Goal: Task Accomplishment & Management: Manage account settings

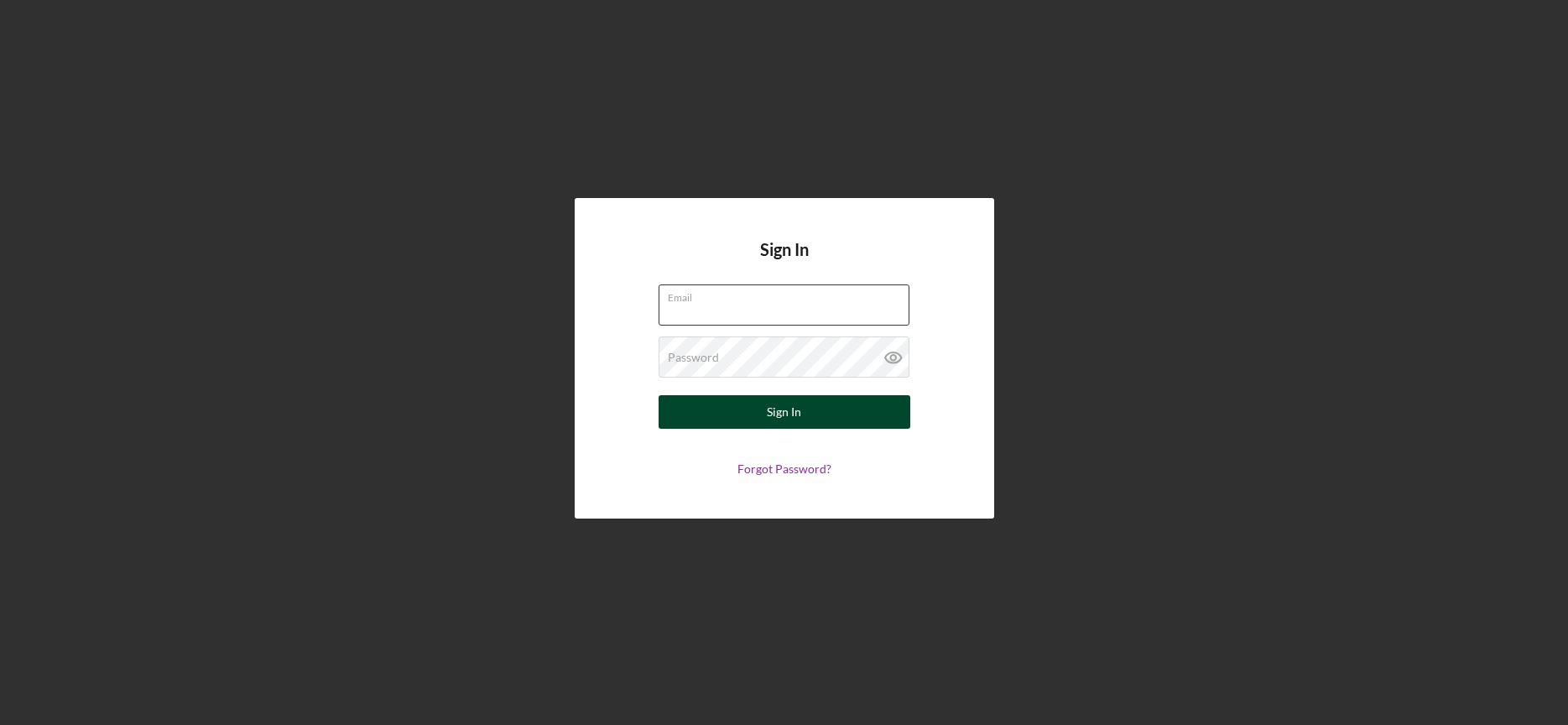
type input "[EMAIL_ADDRESS][DOMAIN_NAME]"
click at [795, 421] on div "Sign In" at bounding box center [784, 412] width 35 height 34
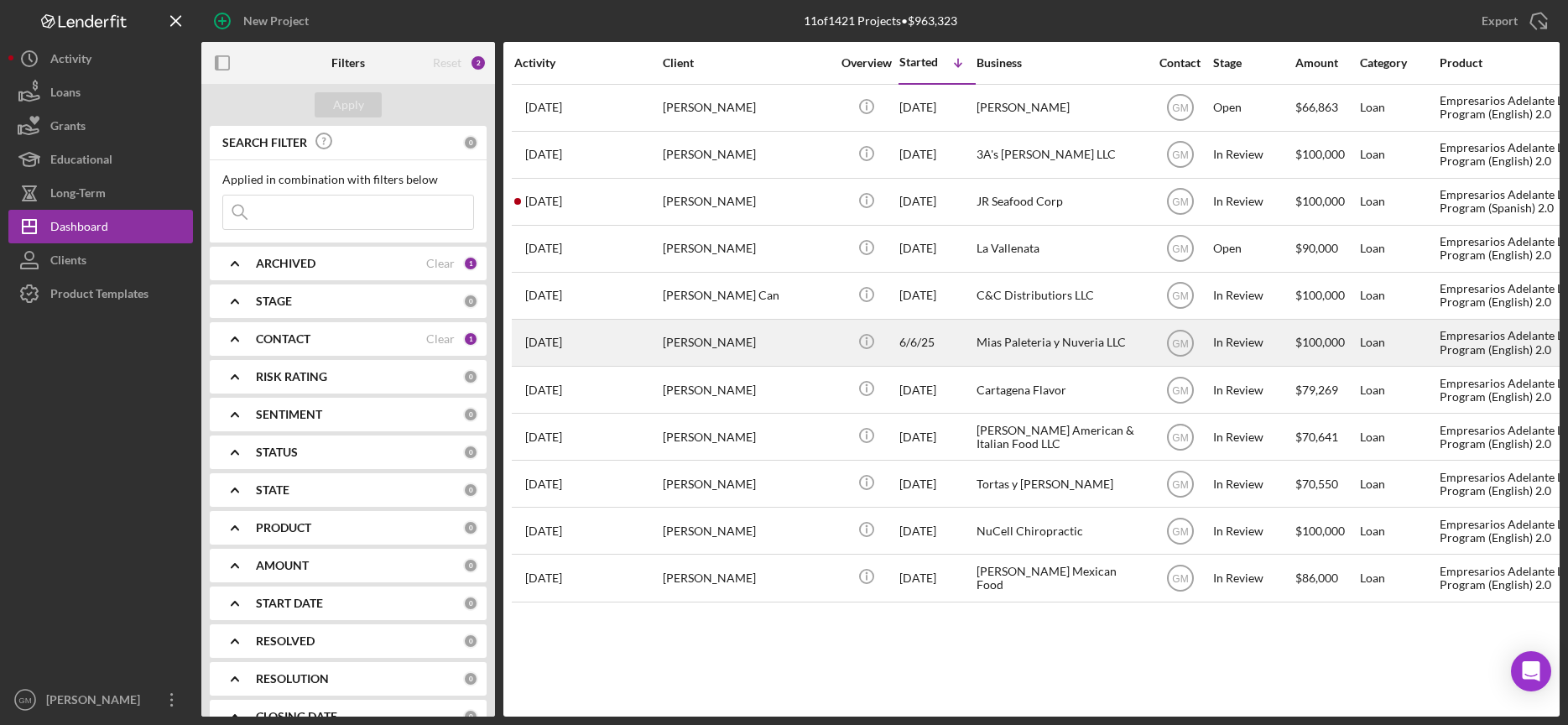
click at [1000, 341] on div "Mias Paleteria y Nuveria LLC" at bounding box center [1060, 342] width 168 height 45
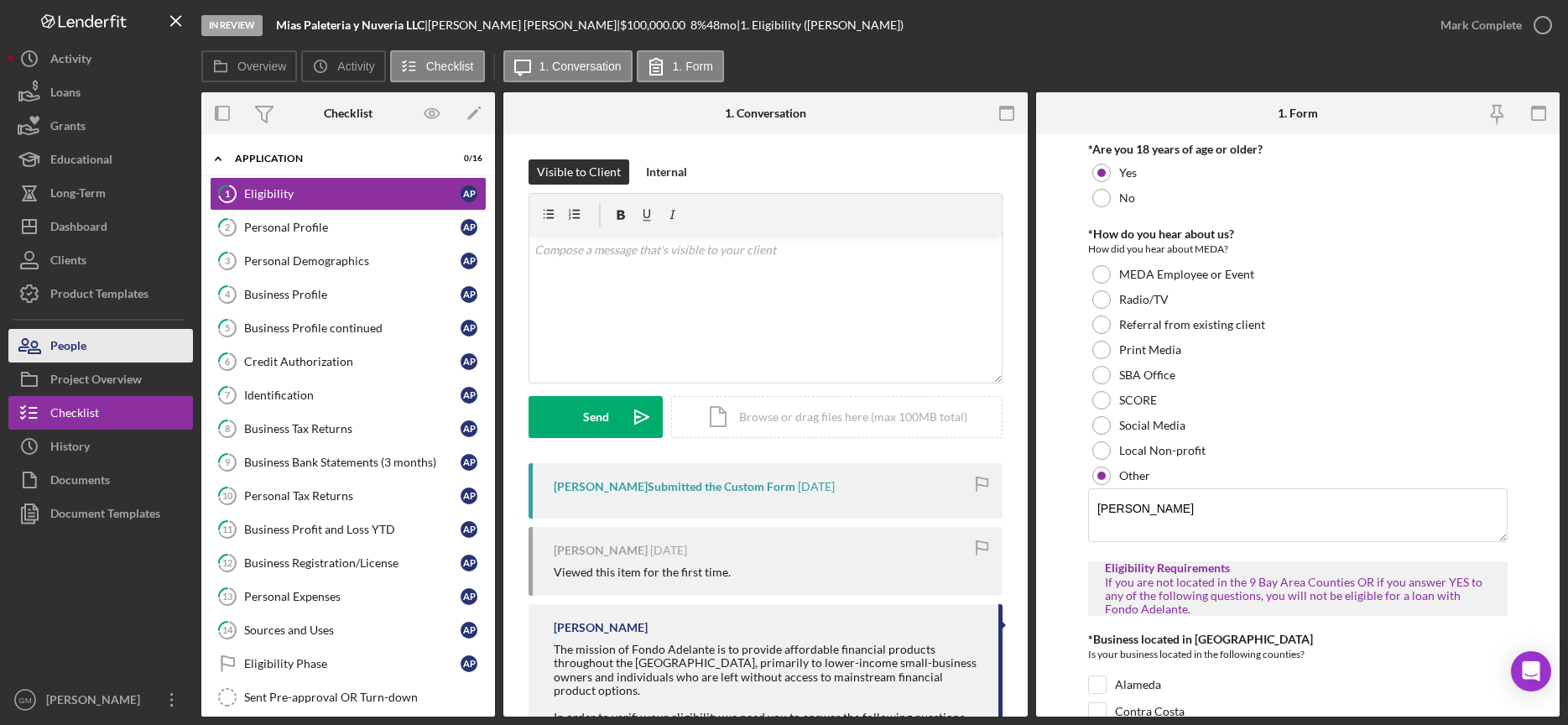
click at [116, 347] on button "People" at bounding box center [101, 346] width 185 height 34
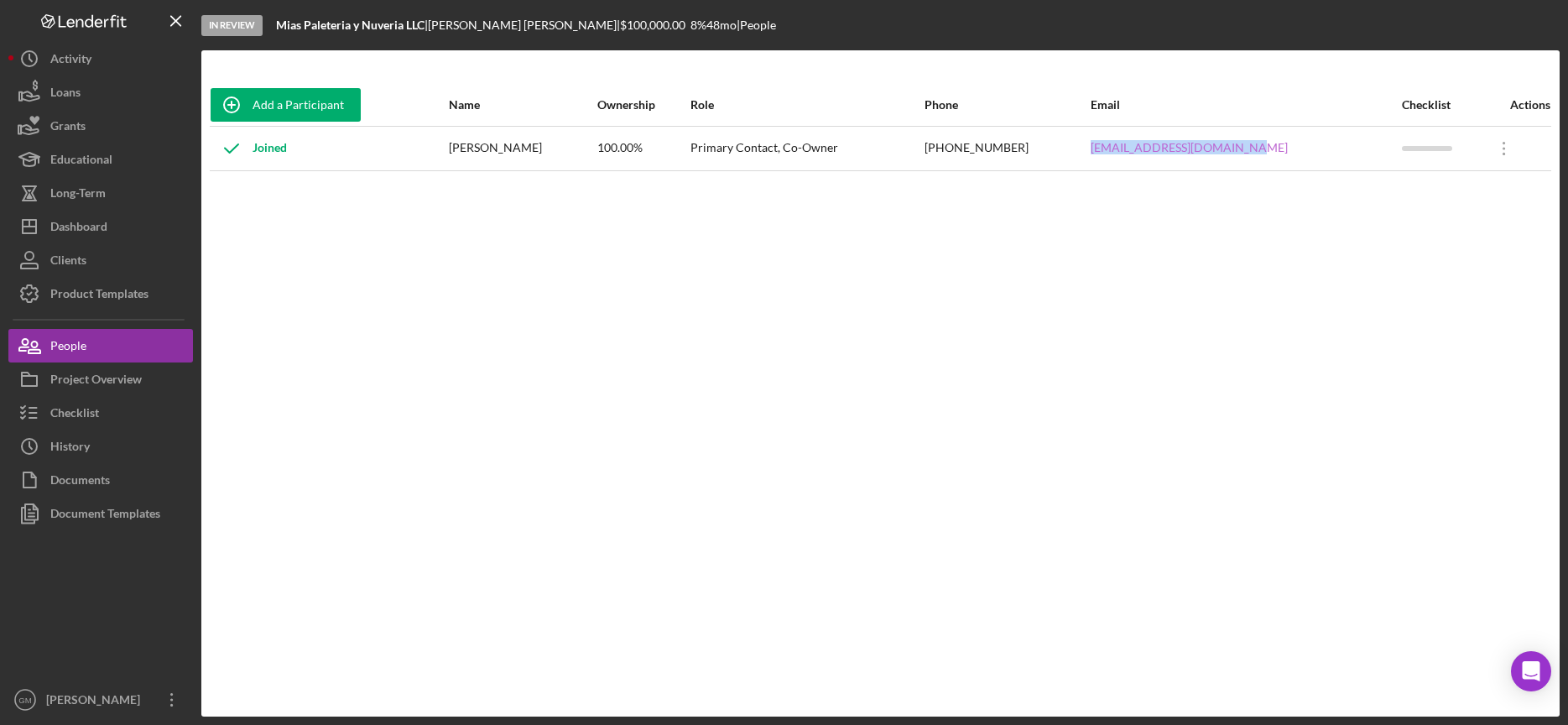
drag, startPoint x: 1304, startPoint y: 151, endPoint x: 1156, endPoint y: 151, distance: 148.0
click at [1152, 152] on tr "Joined [PERSON_NAME] 100.00% Primary Contact, Co-Owner [PHONE_NUMBER] [EMAIL_AD…" at bounding box center [880, 148] width 1342 height 45
copy tr "[EMAIL_ADDRESS][DOMAIN_NAME]"
click at [84, 421] on div "Checklist" at bounding box center [75, 415] width 49 height 38
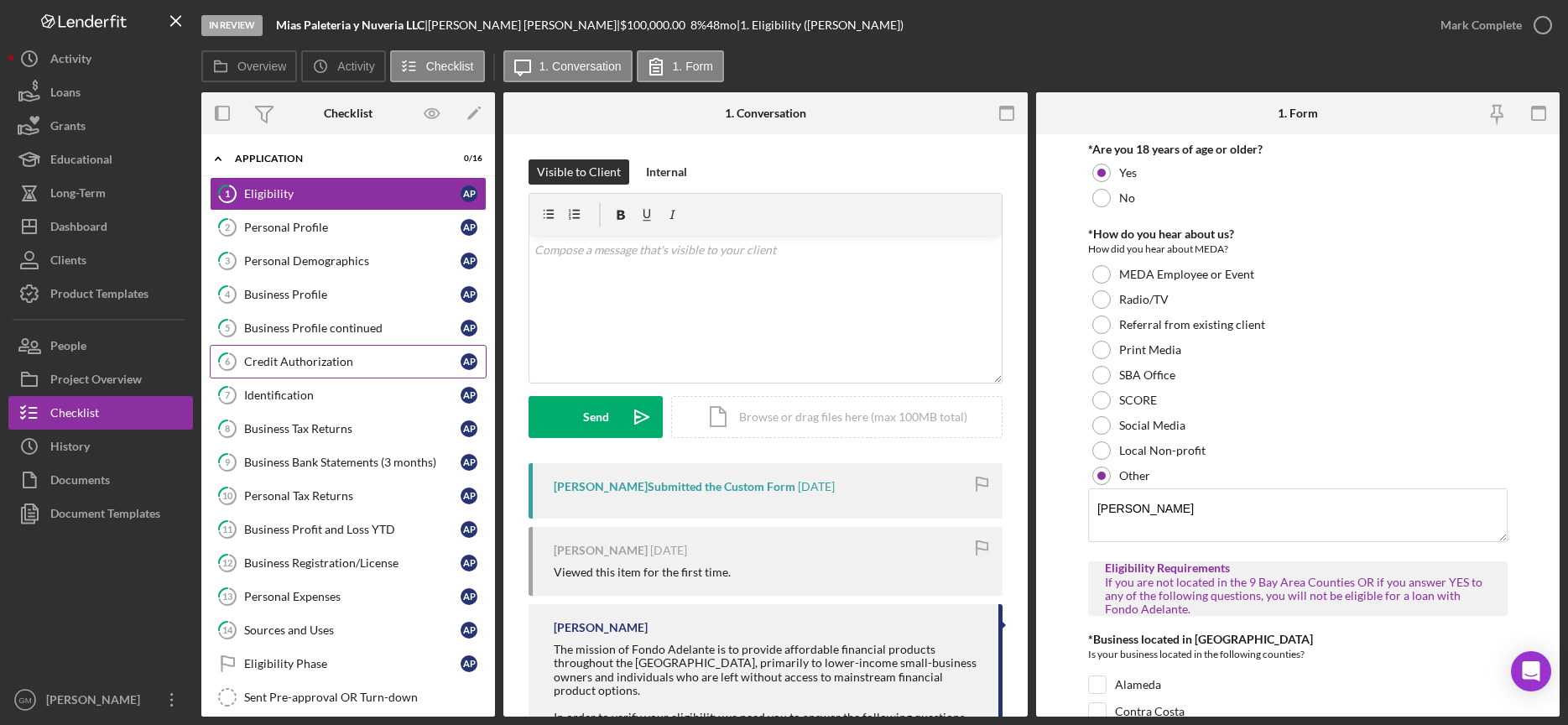
click at [322, 368] on div "Credit Authorization" at bounding box center [352, 362] width 216 height 14
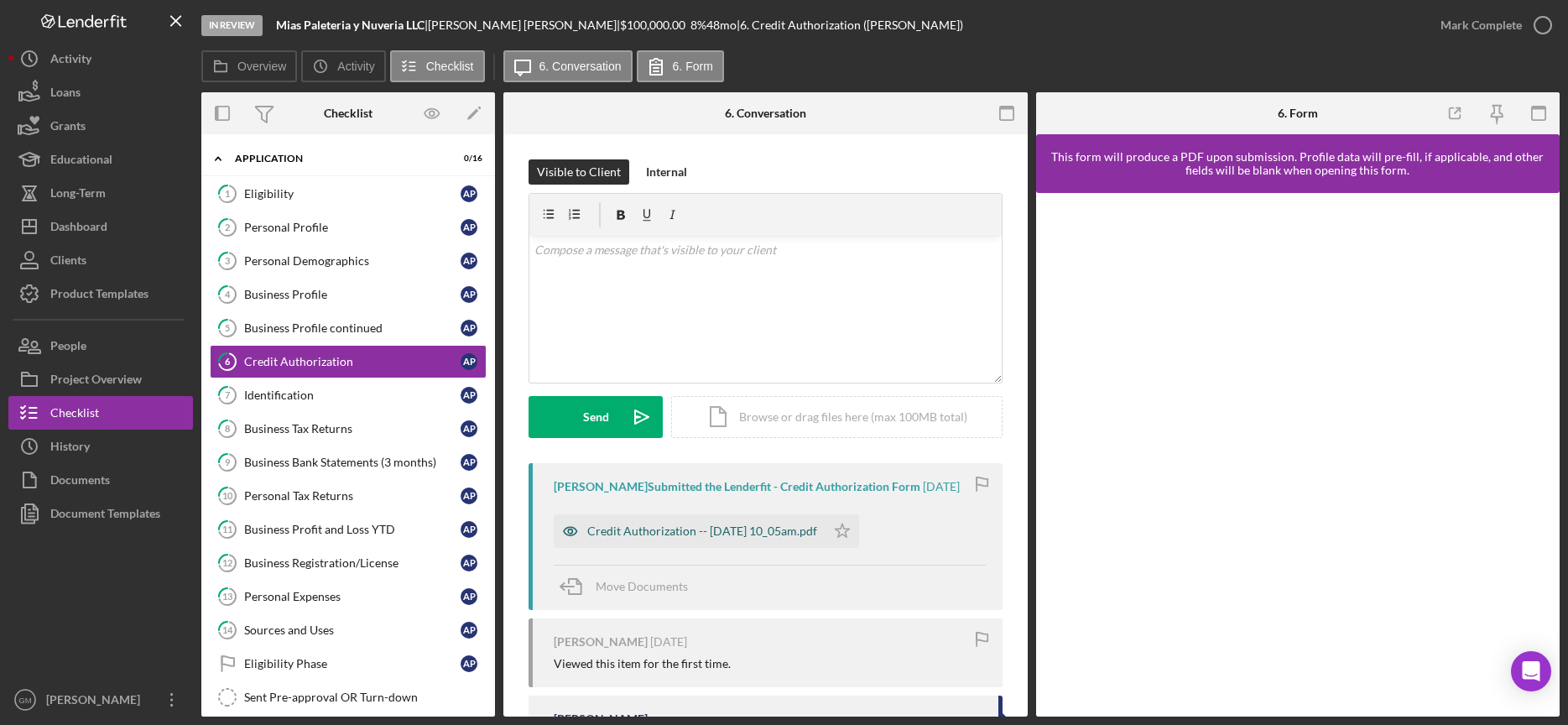
click at [698, 538] on div "Credit Authorization -- [DATE] 10_05am.pdf" at bounding box center [702, 531] width 230 height 14
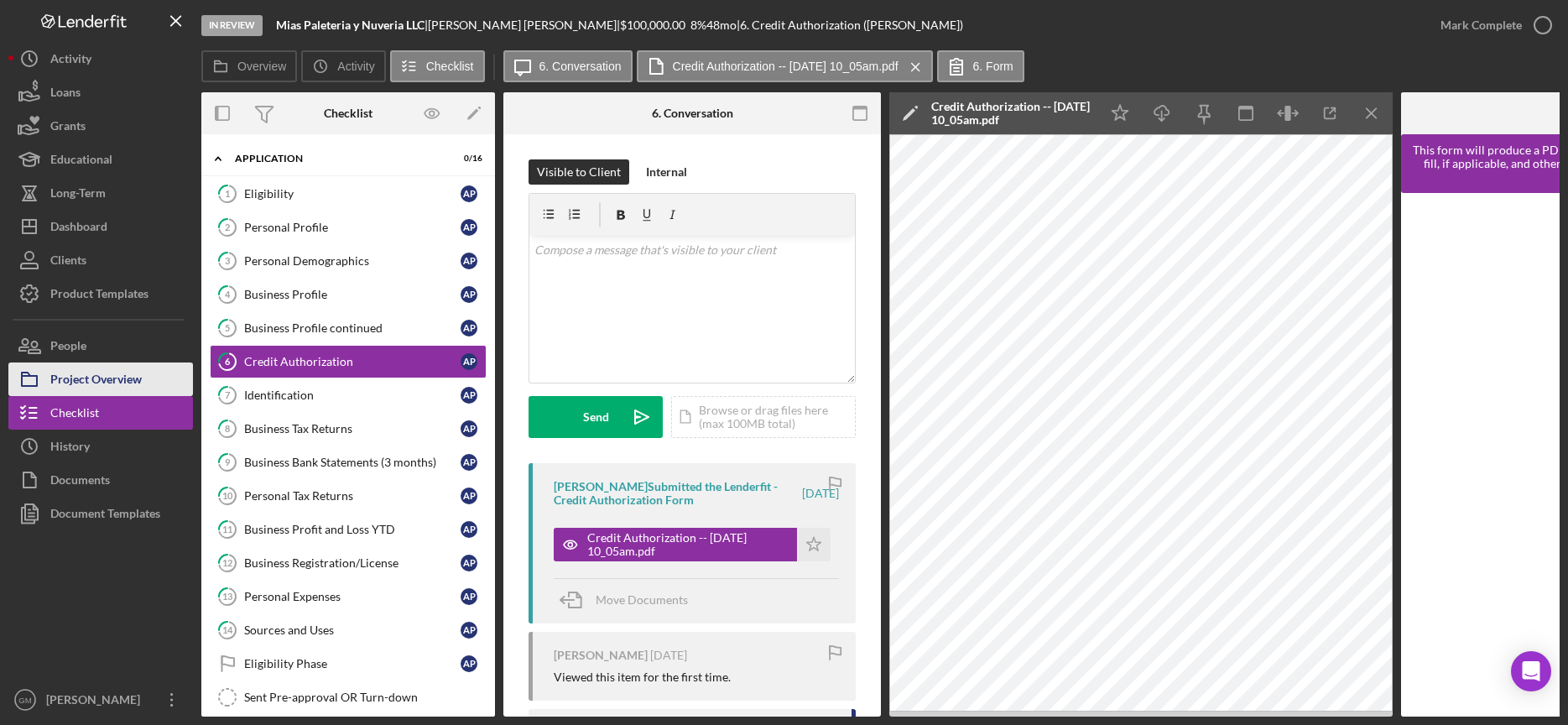
click at [91, 375] on div "Project Overview" at bounding box center [96, 381] width 91 height 38
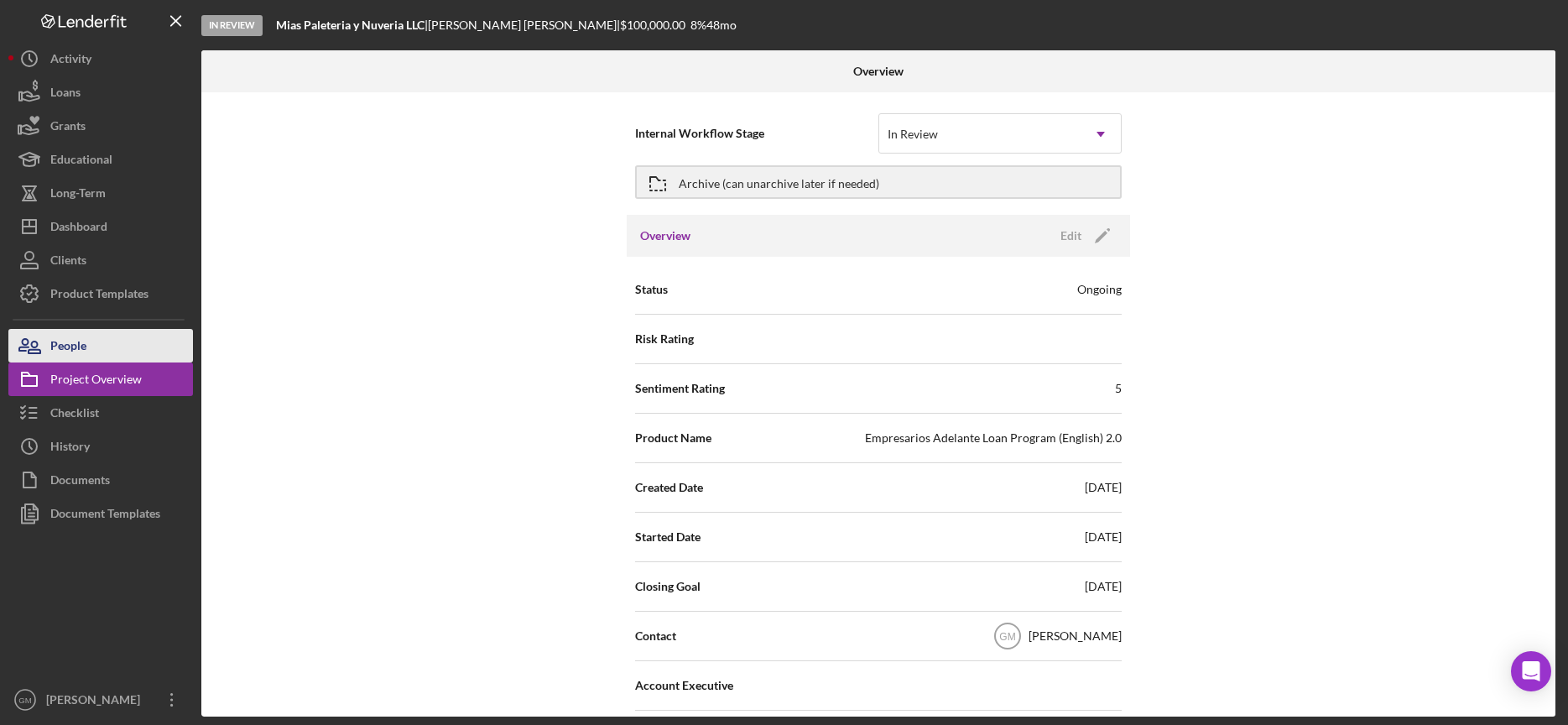
click at [79, 357] on div "People" at bounding box center [68, 347] width 36 height 38
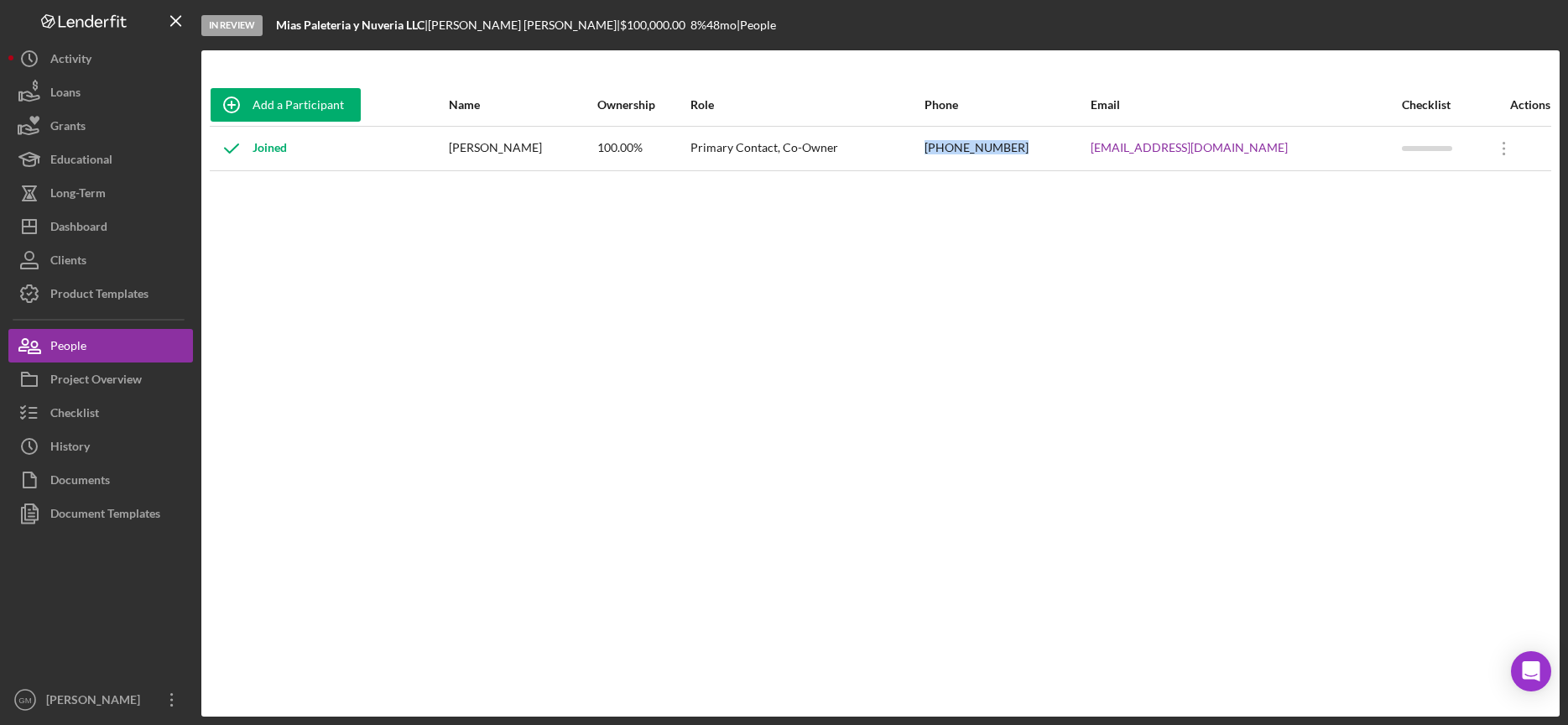
drag, startPoint x: 1113, startPoint y: 150, endPoint x: 1019, endPoint y: 152, distance: 94.0
click at [1014, 153] on td "[PHONE_NUMBER]" at bounding box center [1007, 148] width 166 height 45
copy div "[PHONE_NUMBER]"
click at [86, 412] on div "Checklist" at bounding box center [75, 415] width 49 height 38
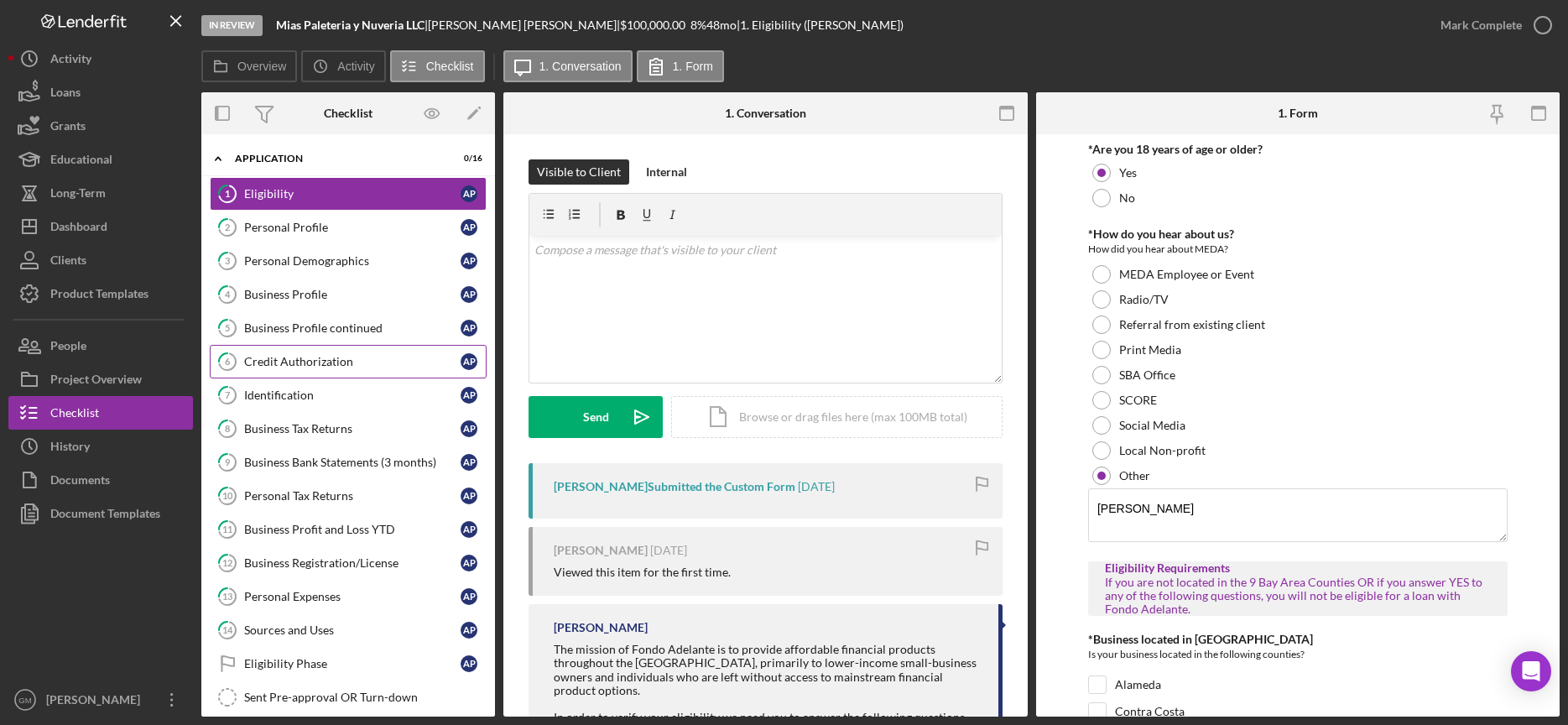
click at [321, 367] on div "Credit Authorization" at bounding box center [352, 362] width 216 height 14
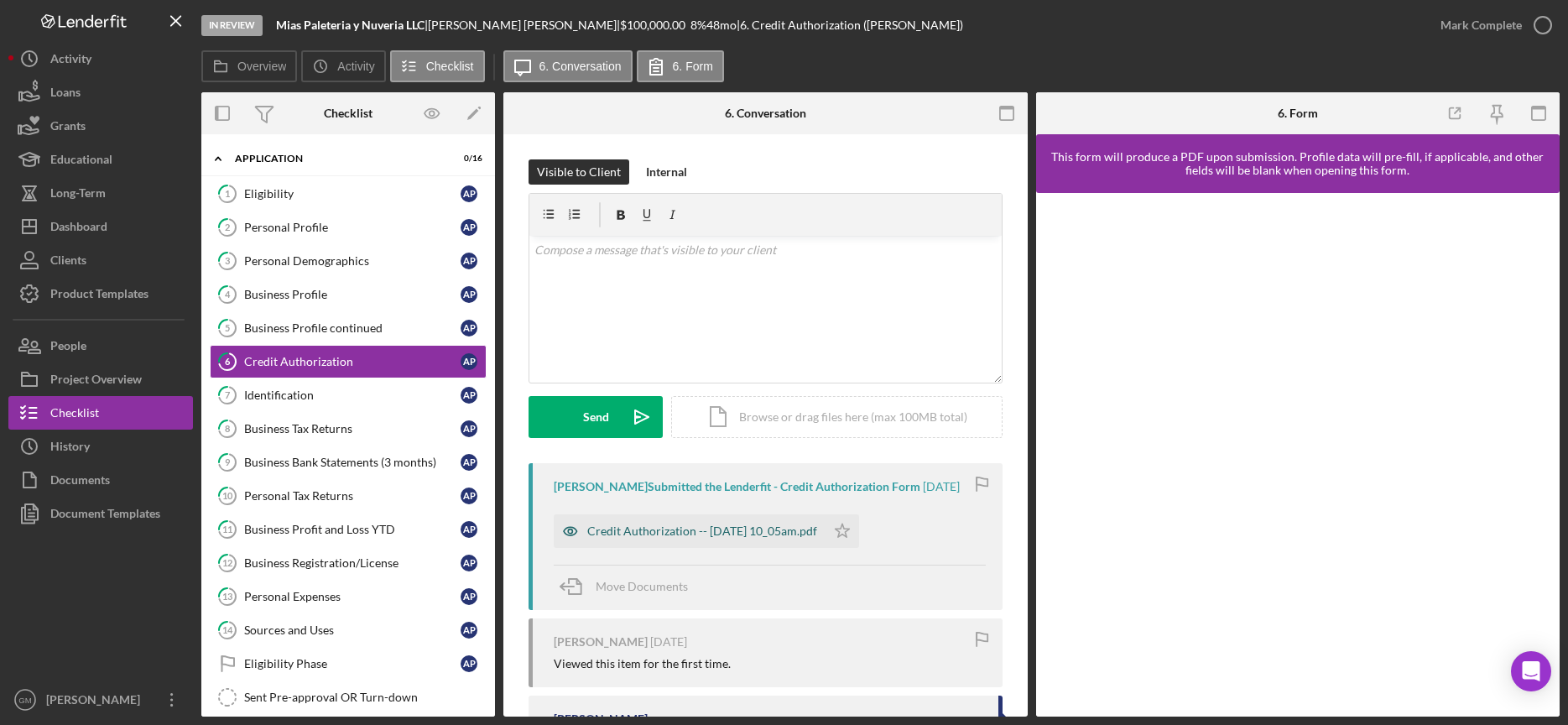
click at [705, 538] on div "Credit Authorization -- [DATE] 10_05am.pdf" at bounding box center [702, 531] width 230 height 14
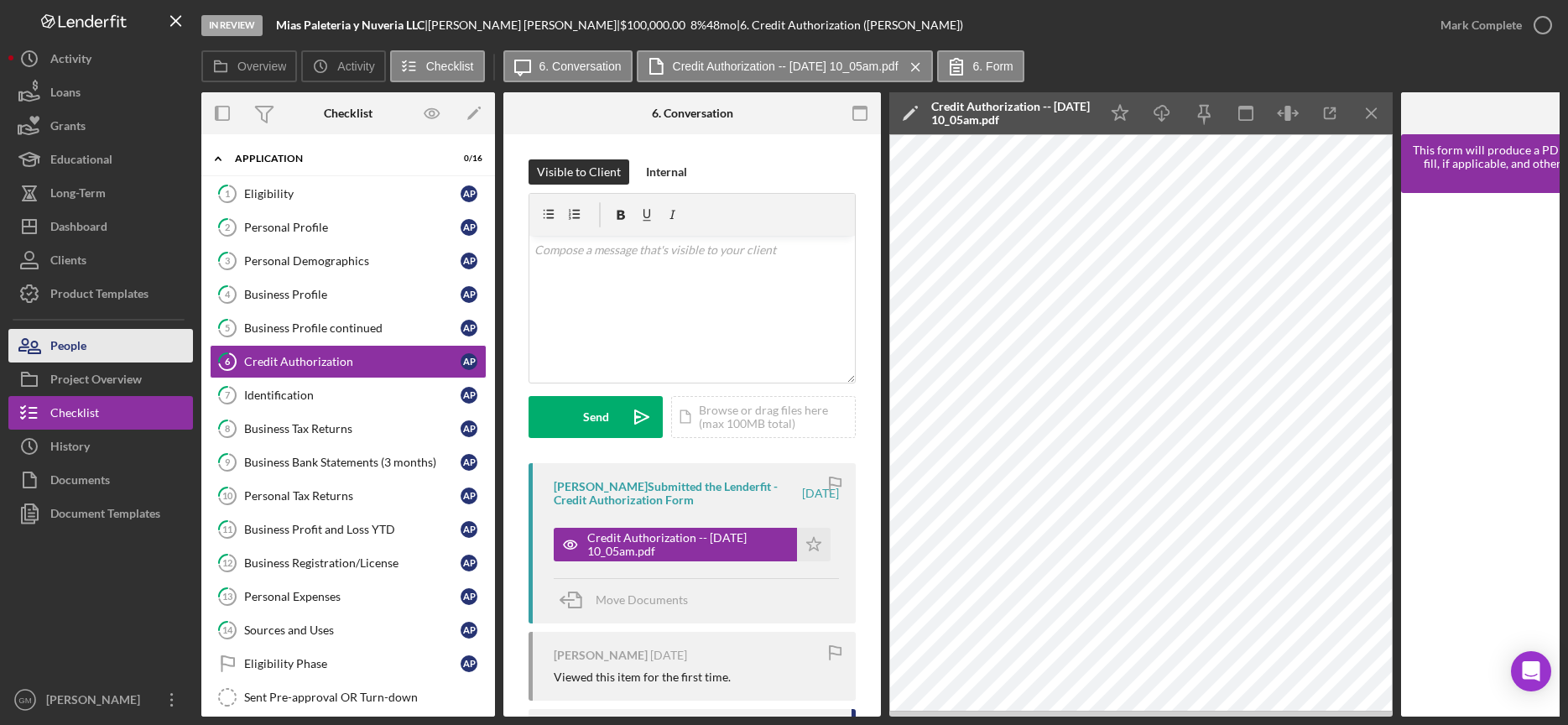
click at [101, 346] on button "People" at bounding box center [101, 346] width 185 height 34
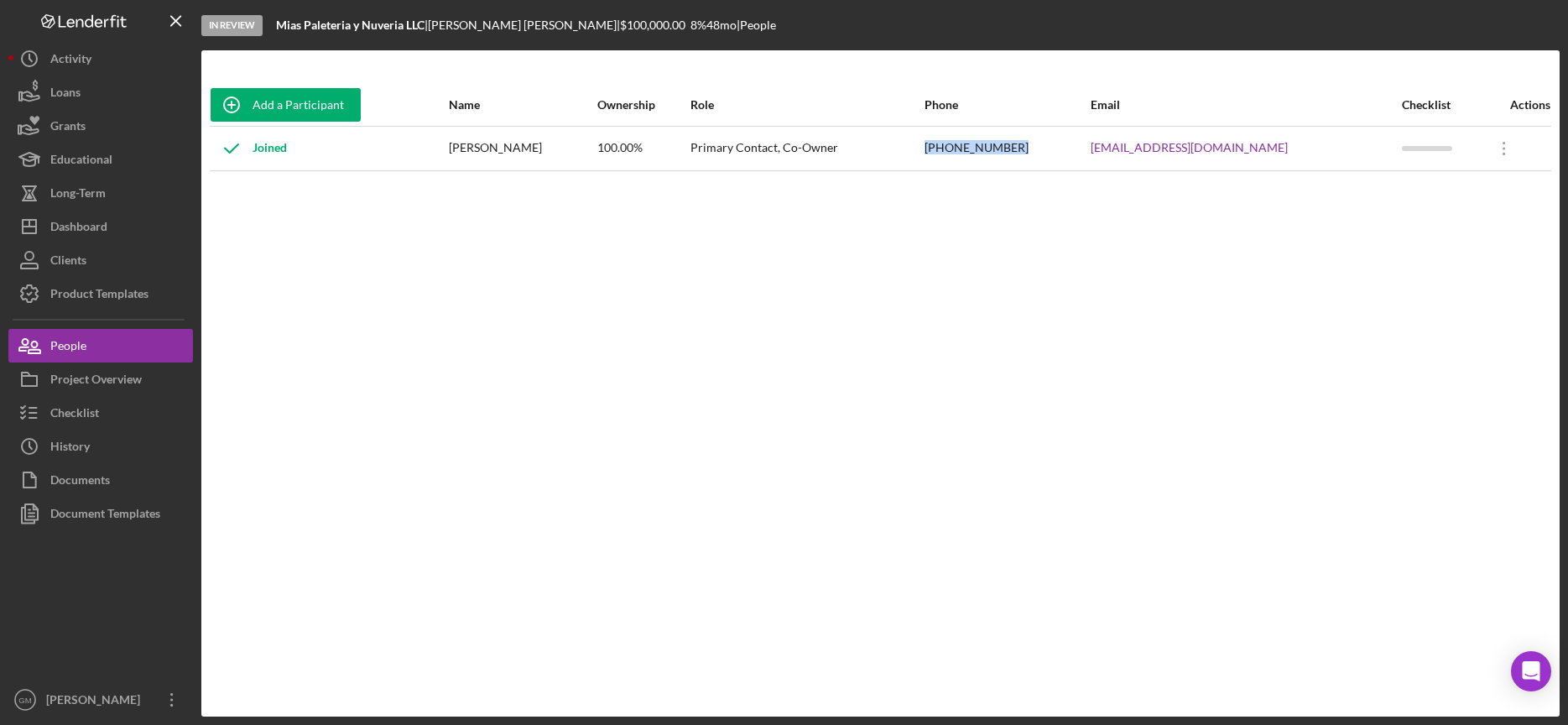
drag, startPoint x: 1106, startPoint y: 143, endPoint x: 1017, endPoint y: 134, distance: 89.5
click at [1017, 134] on div "[PHONE_NUMBER]" at bounding box center [1007, 149] width 165 height 42
copy div "[PHONE_NUMBER]"
click at [1309, 146] on div "[EMAIL_ADDRESS][DOMAIN_NAME]" at bounding box center [1246, 149] width 311 height 42
drag, startPoint x: 1309, startPoint y: 146, endPoint x: 1151, endPoint y: 154, distance: 158.2
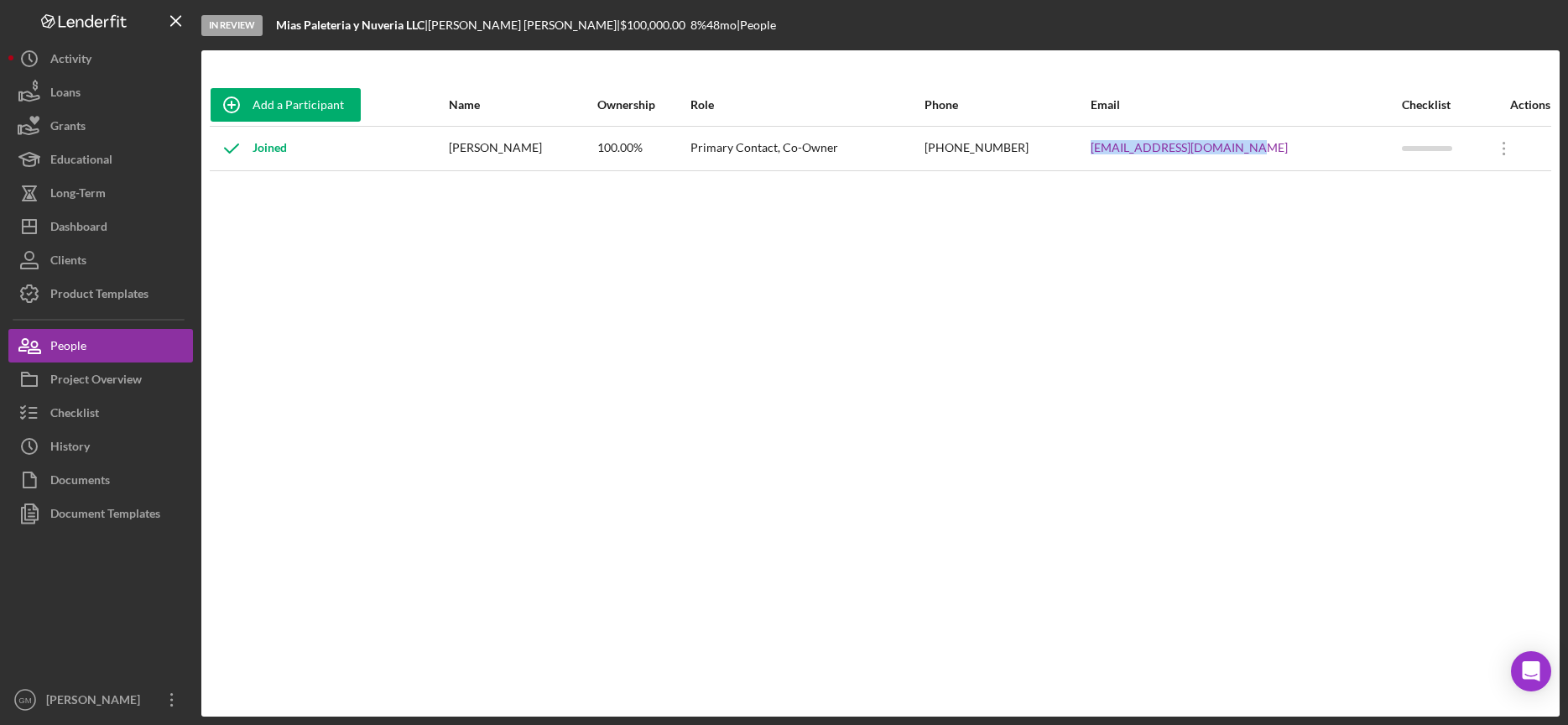
click at [1151, 154] on tr "Joined [PERSON_NAME] 100.00% Primary Contact, Co-Owner [PHONE_NUMBER] [EMAIL_AD…" at bounding box center [880, 148] width 1342 height 45
click at [127, 379] on div "Project Overview" at bounding box center [96, 381] width 91 height 38
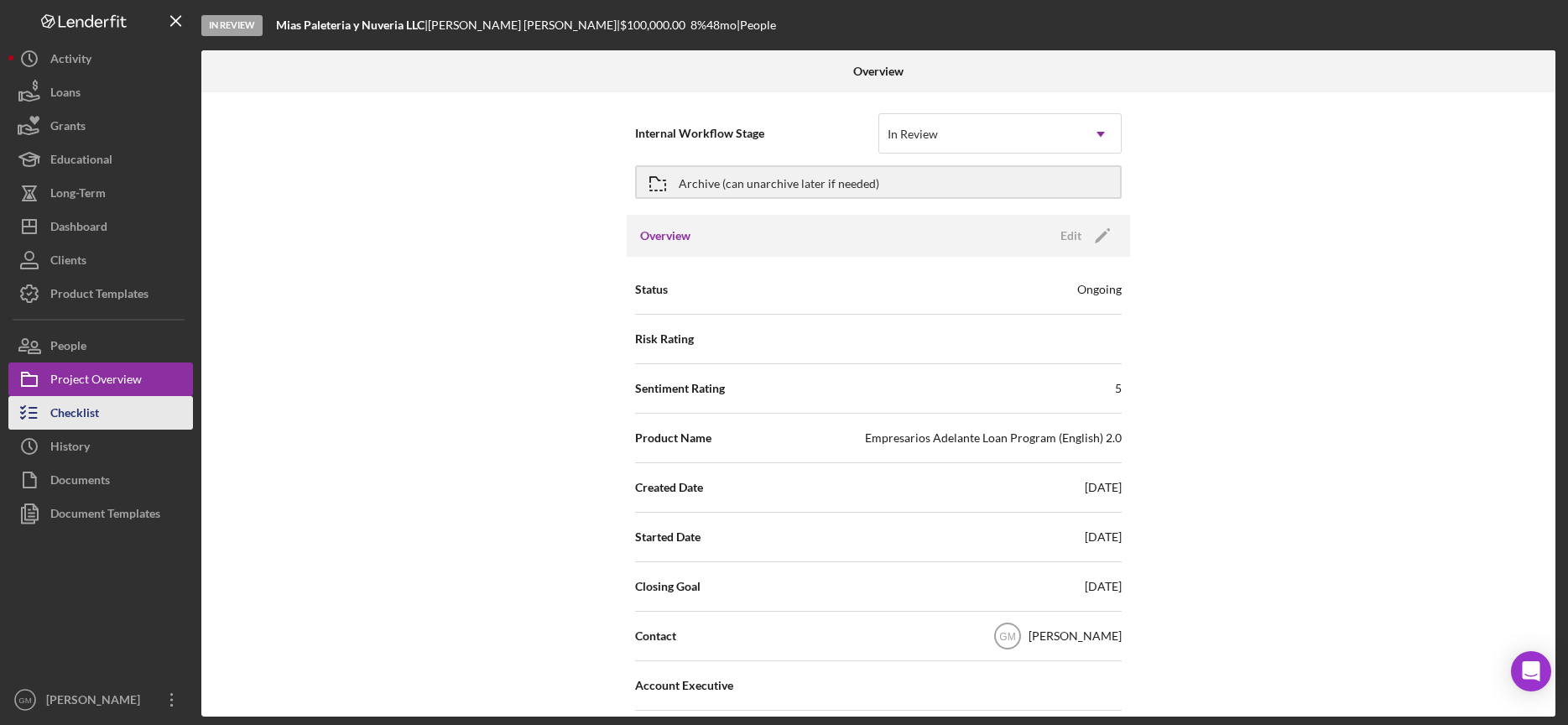
click at [88, 408] on div "Checklist" at bounding box center [75, 415] width 49 height 38
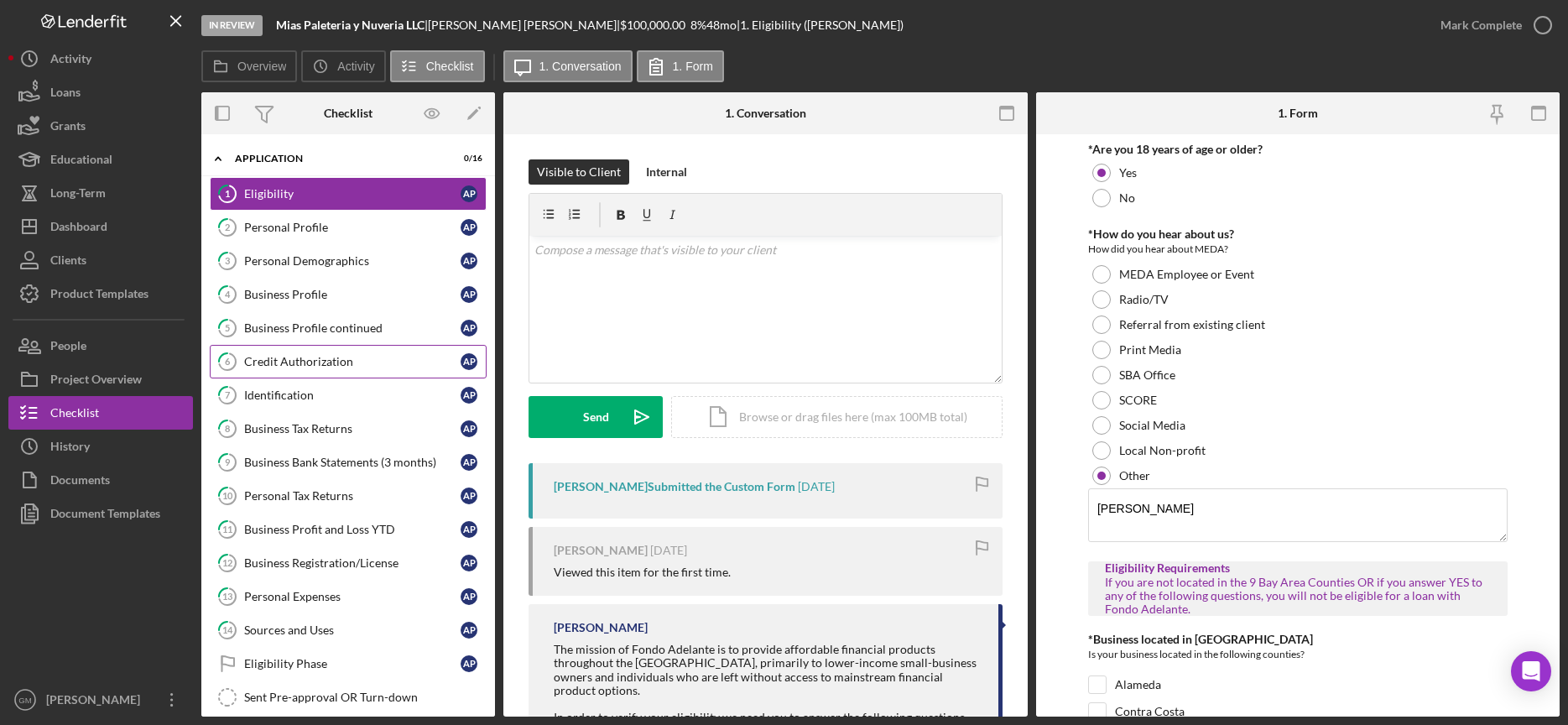
click at [338, 359] on div "Credit Authorization" at bounding box center [352, 362] width 216 height 14
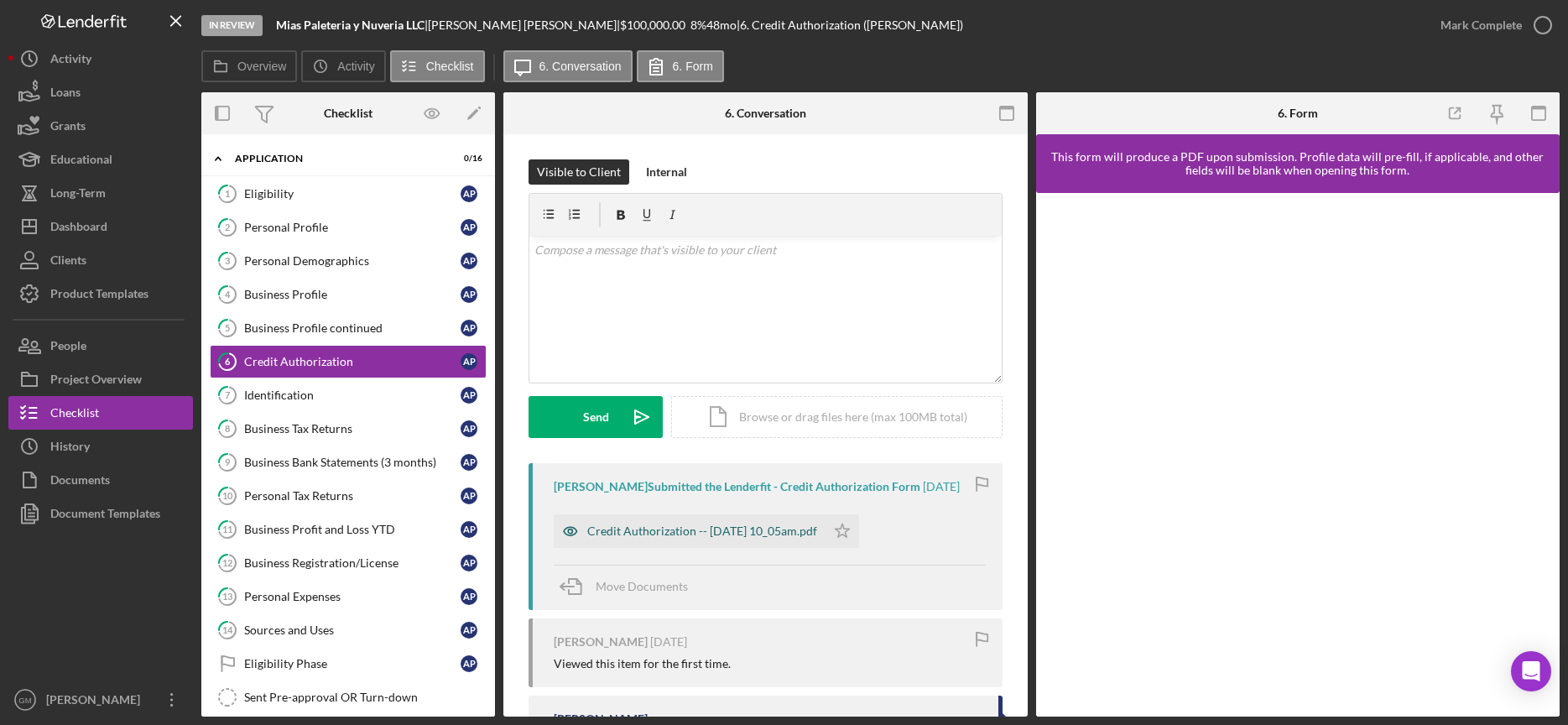
click at [708, 538] on div "Credit Authorization -- [DATE] 10_05am.pdf" at bounding box center [702, 531] width 230 height 14
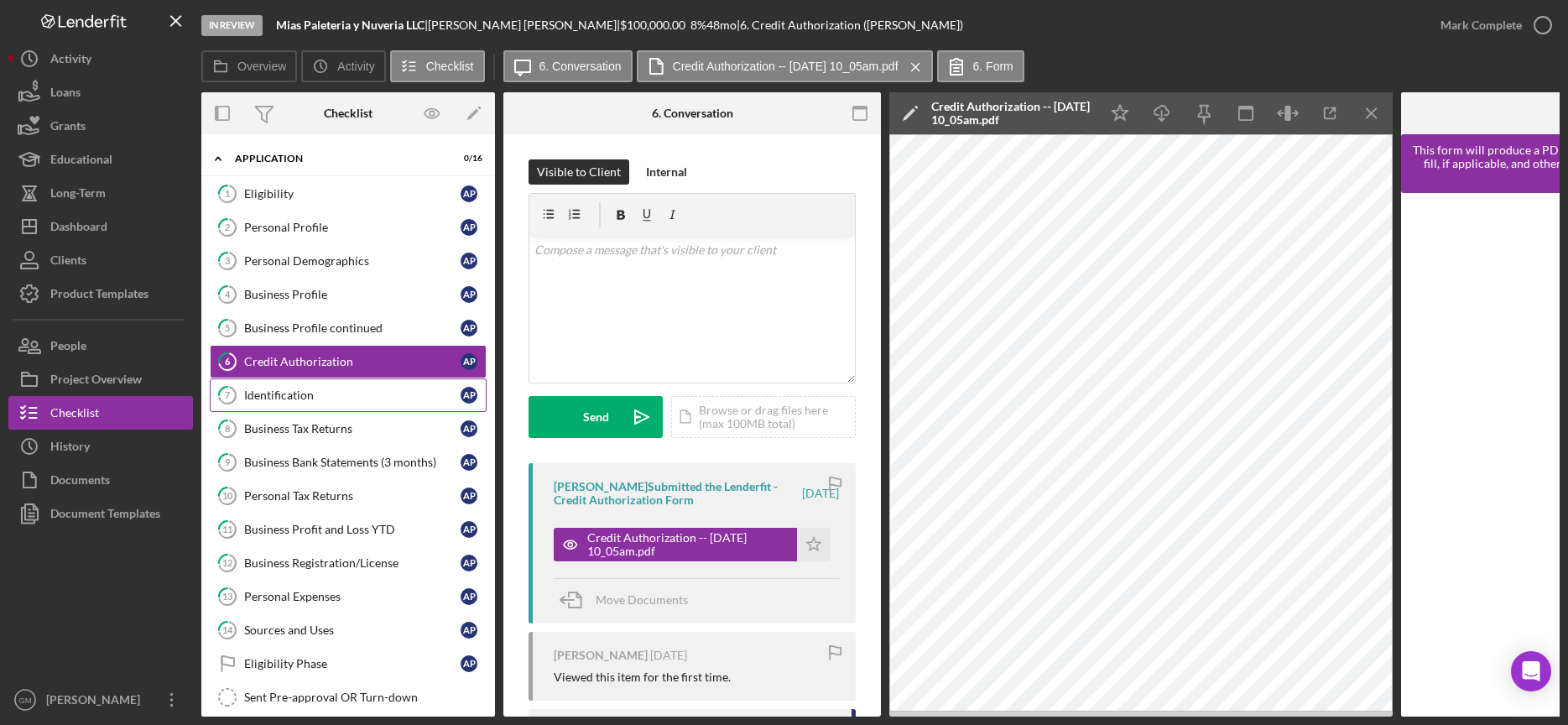
click at [309, 396] on div "Identification" at bounding box center [352, 395] width 216 height 14
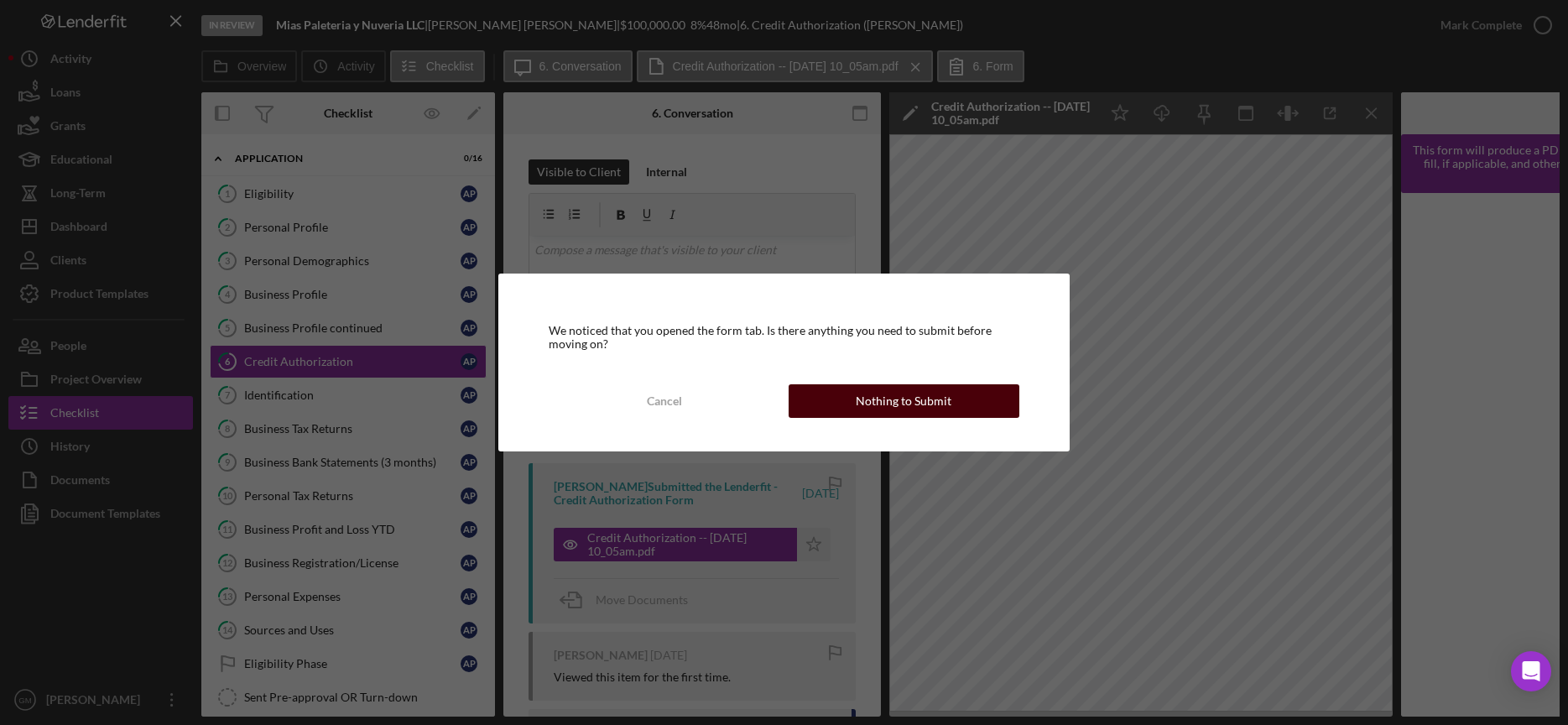
click at [825, 404] on button "Nothing to Submit" at bounding box center [904, 401] width 231 height 34
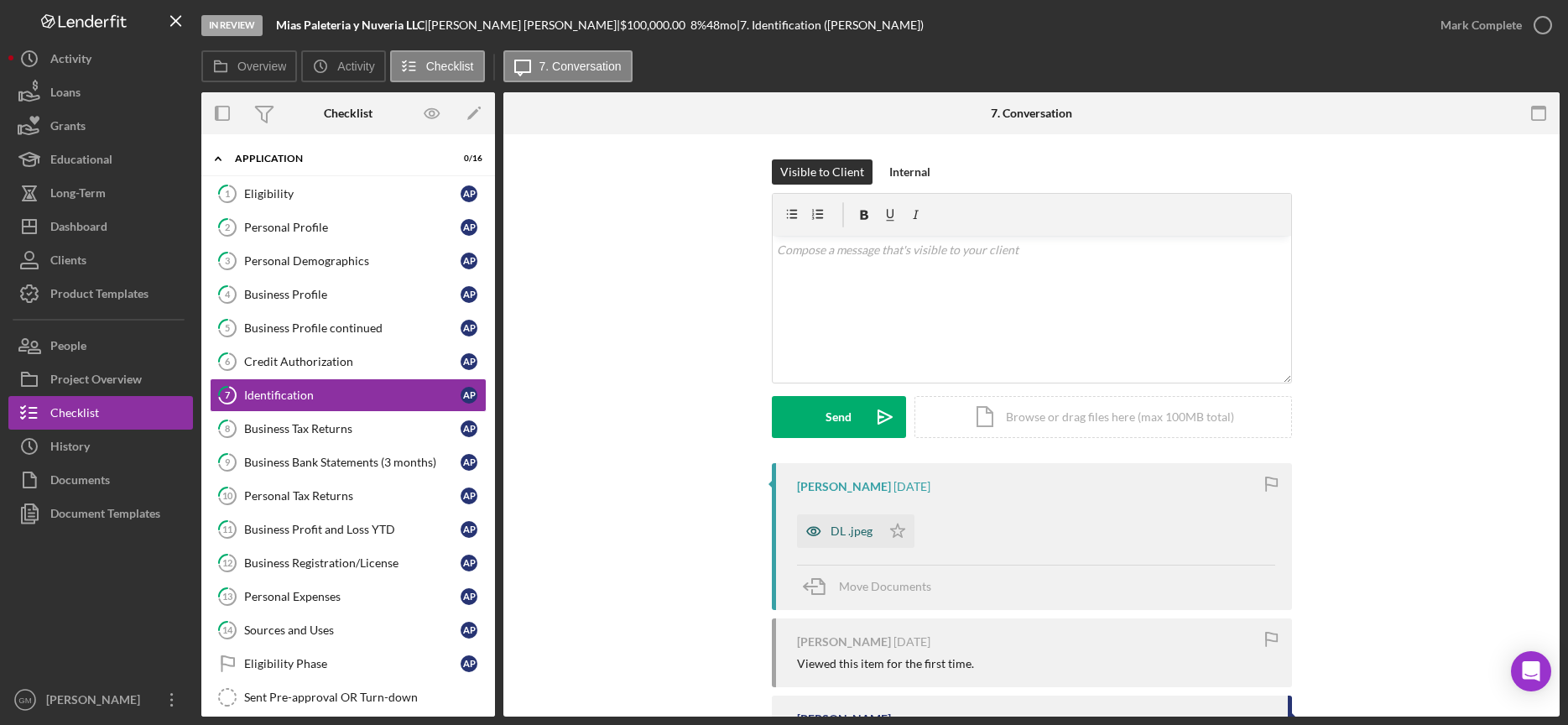
click at [825, 525] on icon "button" at bounding box center [814, 531] width 34 height 34
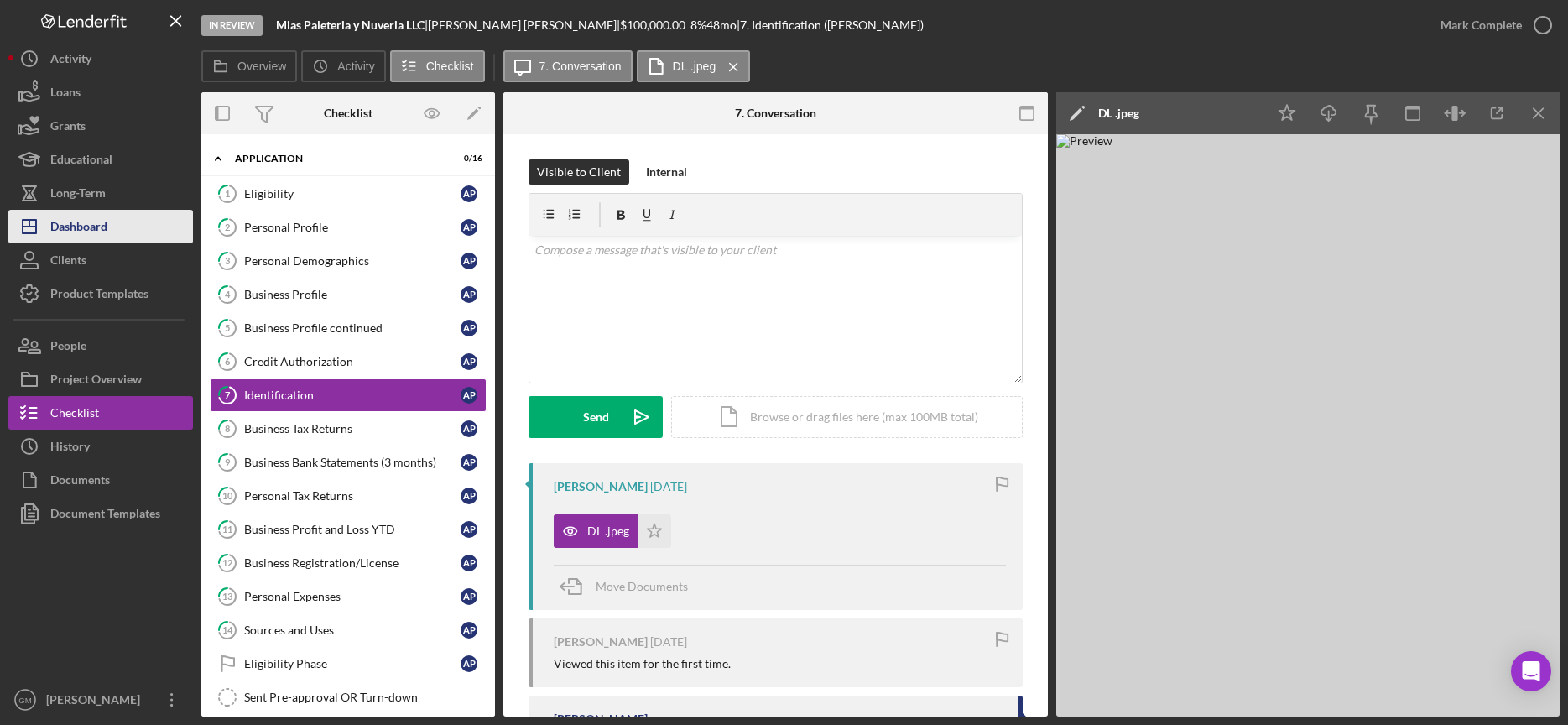
click at [77, 226] on div "Dashboard" at bounding box center [79, 228] width 57 height 38
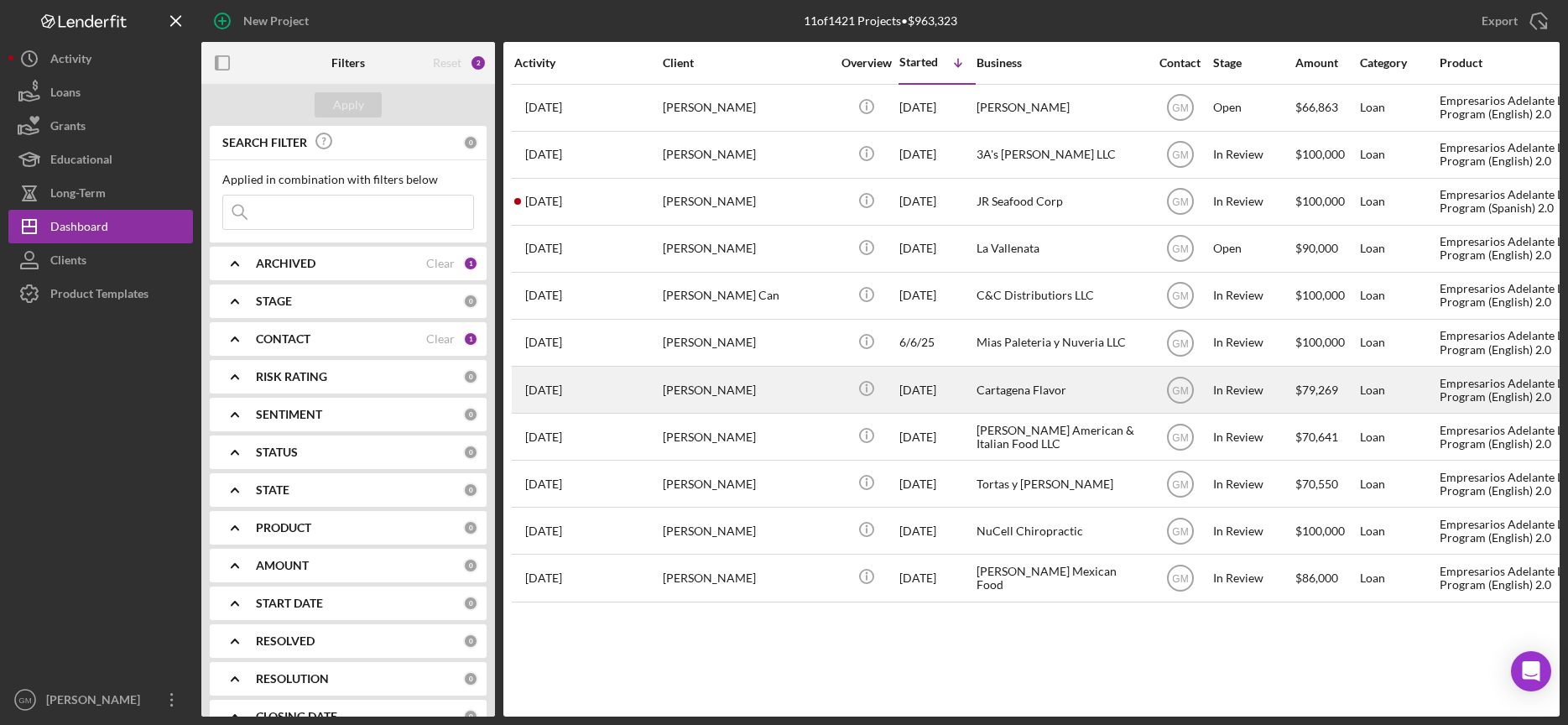
click at [749, 395] on div "[PERSON_NAME]" at bounding box center [747, 390] width 168 height 45
